Goal: Transaction & Acquisition: Book appointment/travel/reservation

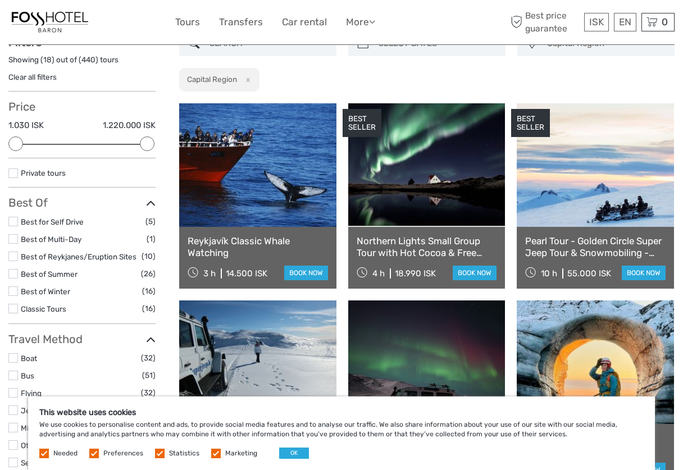
scroll to position [56, 0]
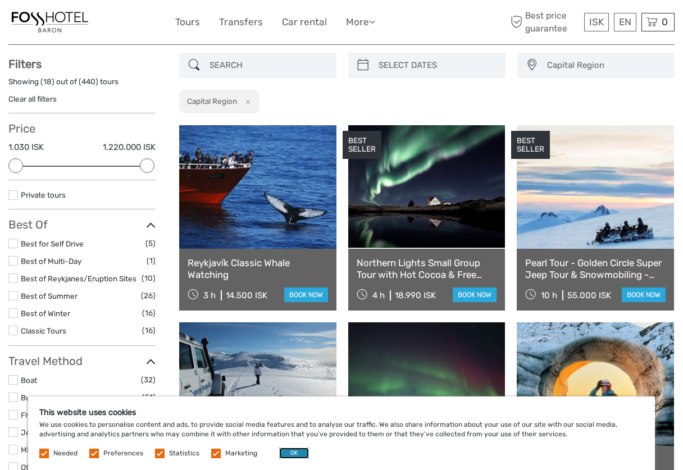
click at [287, 449] on button "OK" at bounding box center [294, 453] width 30 height 11
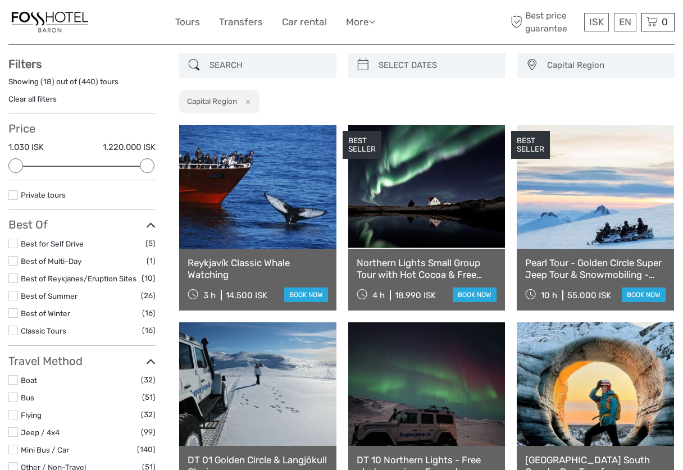
click at [460, 285] on div "Northern Lights Small Group Tour with Hot Cocoa & Free Photos 4 h 18.990 ISK bo…" at bounding box center [426, 280] width 157 height 62
click at [465, 294] on link "book now" at bounding box center [475, 295] width 44 height 15
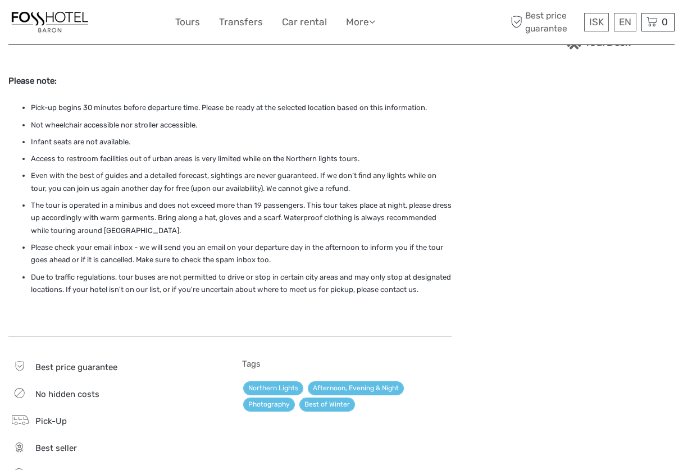
scroll to position [843, 0]
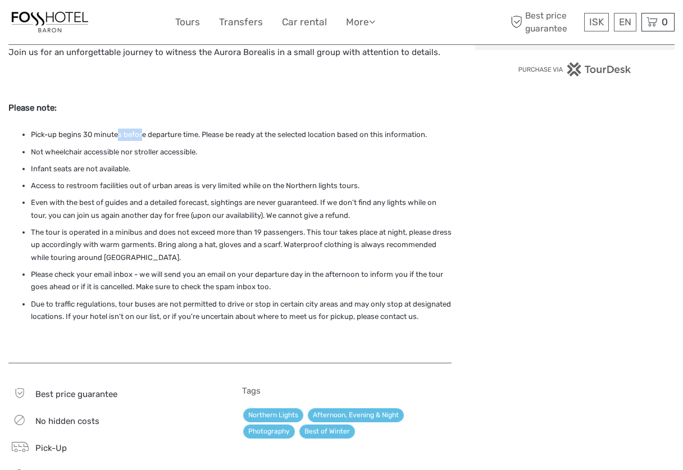
drag, startPoint x: 117, startPoint y: 135, endPoint x: 144, endPoint y: 137, distance: 26.4
click at [144, 137] on li "Pick-up begins 30 minutes before departure time. Please be ready at the selecte…" at bounding box center [241, 135] width 421 height 12
drag, startPoint x: 160, startPoint y: 135, endPoint x: 182, endPoint y: 135, distance: 22.5
click at [182, 135] on li "Pick-up begins 30 minutes before departure time. Please be ready at the selecte…" at bounding box center [241, 135] width 421 height 12
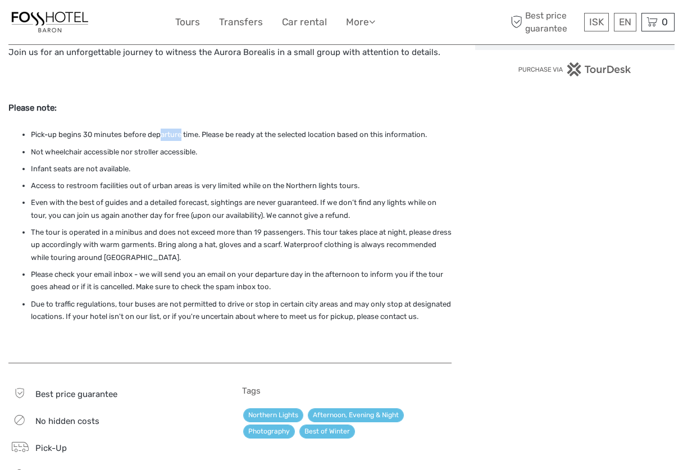
click at [182, 135] on li "Pick-up begins 30 minutes before departure time. Please be ready at the selecte…" at bounding box center [241, 135] width 421 height 12
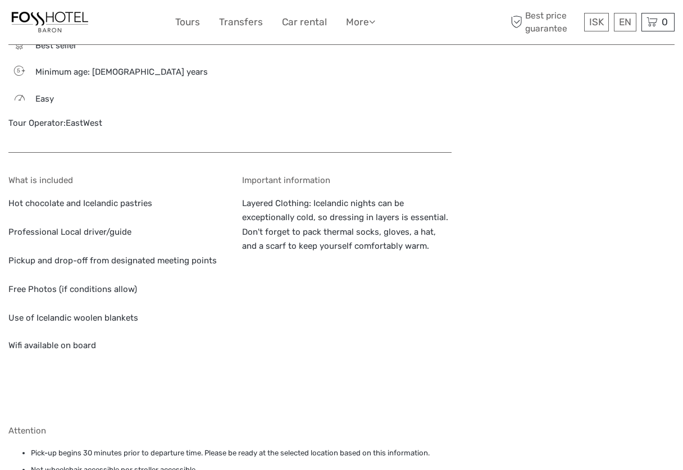
scroll to position [1292, 0]
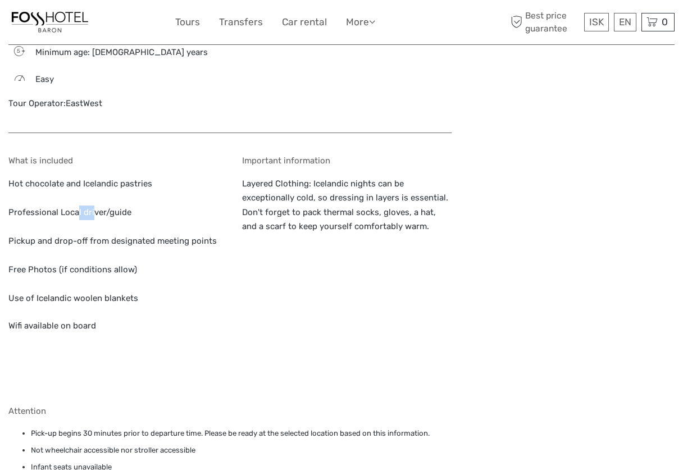
drag, startPoint x: 79, startPoint y: 226, endPoint x: 98, endPoint y: 226, distance: 19.7
click at [98, 226] on p "Hot chocolate and Icelandic pastries Professional Local driver/guide Pickup and…" at bounding box center [113, 241] width 210 height 129
drag, startPoint x: 93, startPoint y: 255, endPoint x: 112, endPoint y: 256, distance: 19.7
click at [112, 256] on p "Hot chocolate and Icelandic pastries Professional Local driver/guide Pickup and…" at bounding box center [113, 241] width 210 height 129
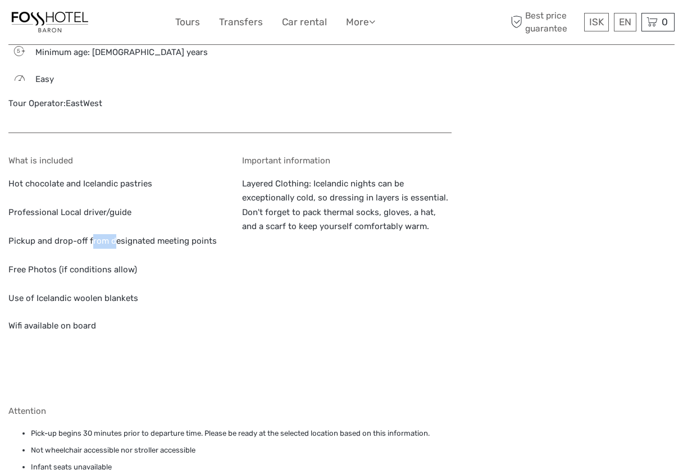
click at [112, 256] on p "Hot chocolate and Icelandic pastries Professional Local driver/guide Pickup and…" at bounding box center [113, 241] width 210 height 129
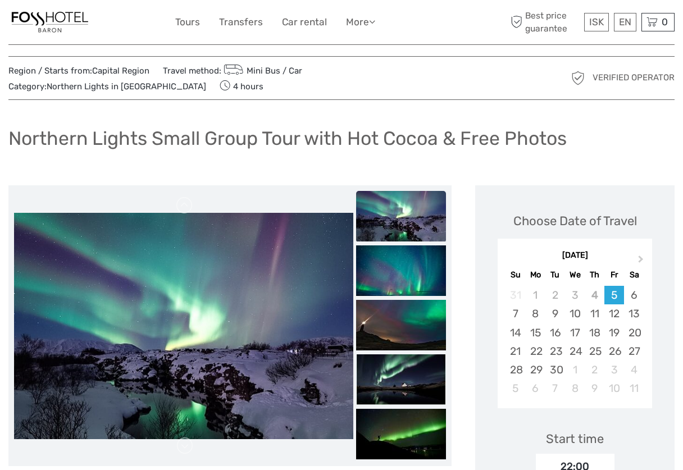
scroll to position [0, 0]
